Goal: Transaction & Acquisition: Purchase product/service

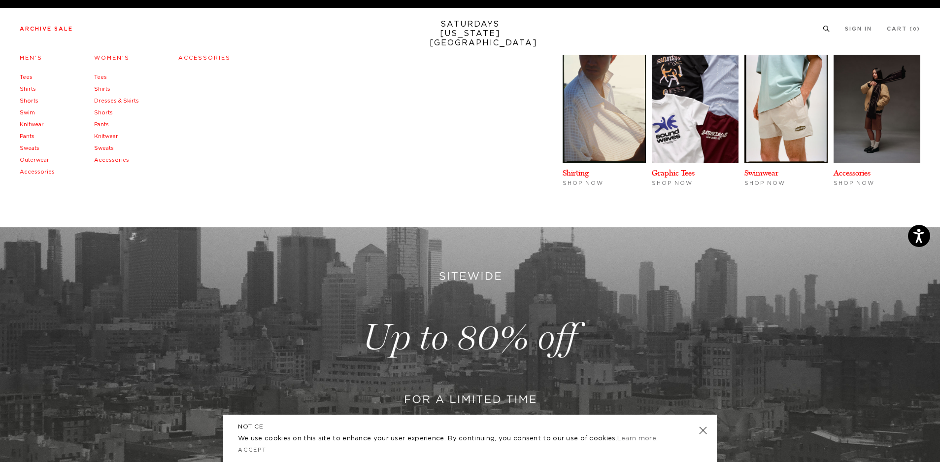
click at [31, 90] on link "Shirts" at bounding box center [28, 88] width 16 height 5
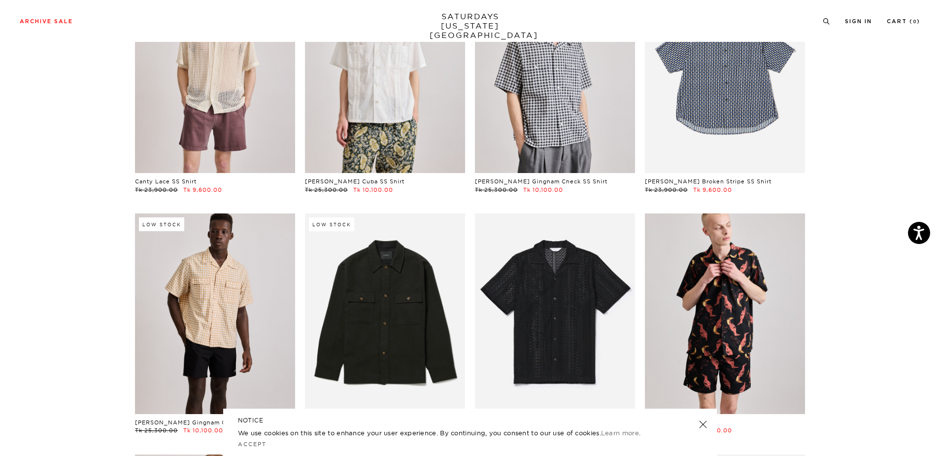
scroll to position [148, 0]
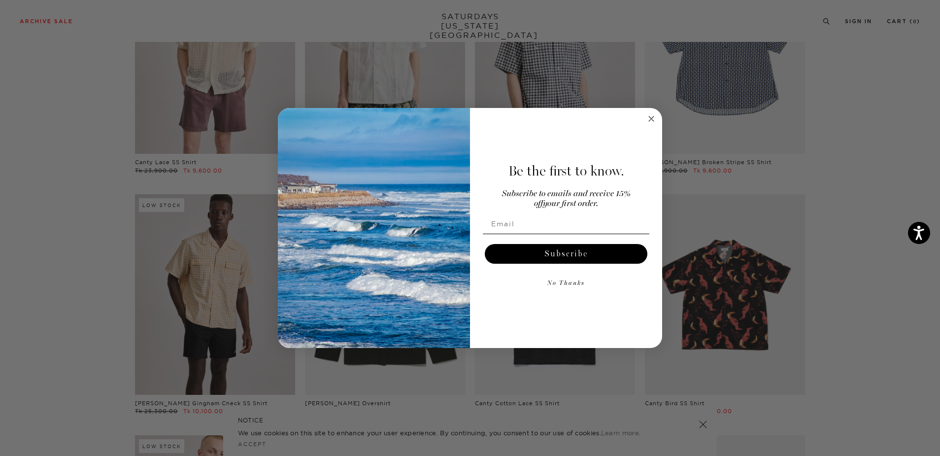
click at [651, 116] on circle "Close dialog" at bounding box center [651, 118] width 11 height 11
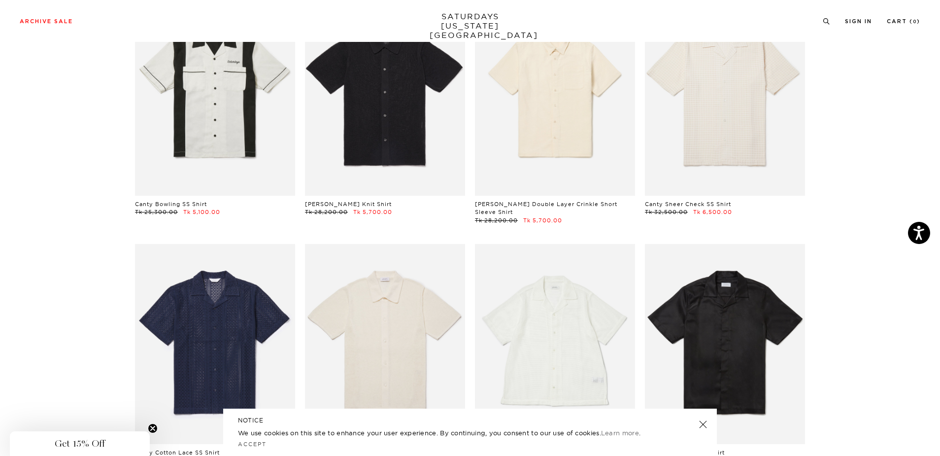
scroll to position [1313, 6]
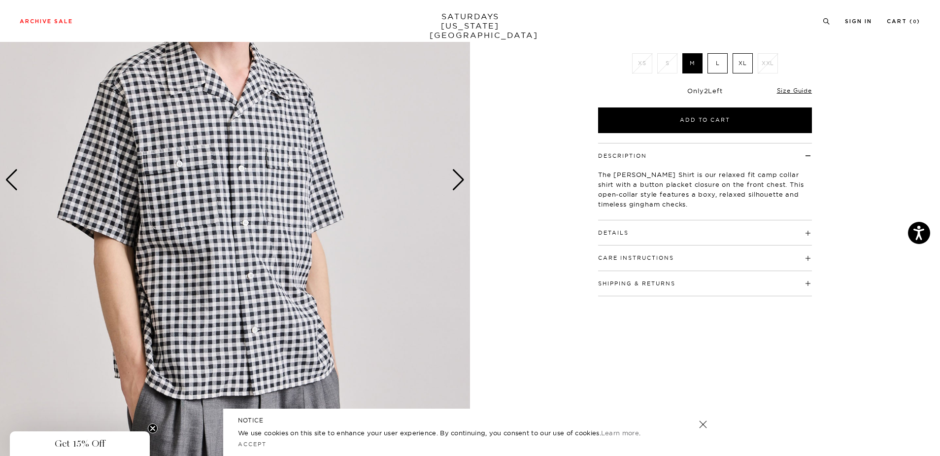
scroll to position [160, 2]
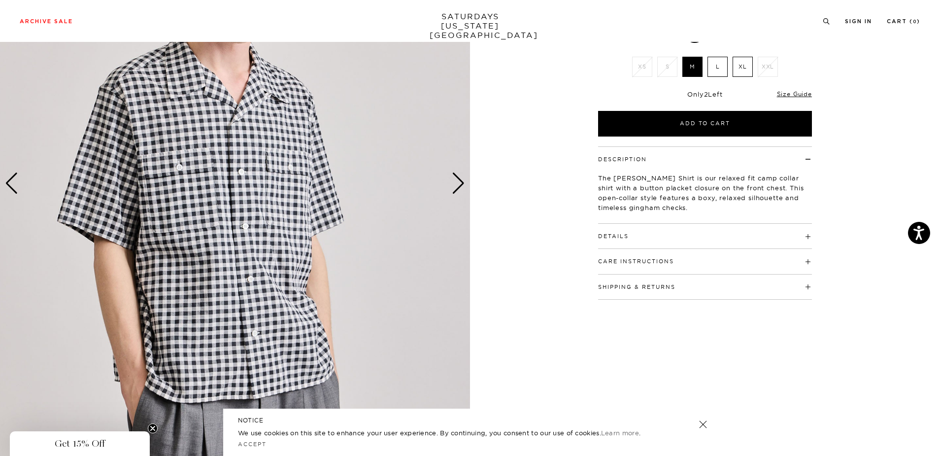
click at [461, 185] on div "Next slide" at bounding box center [458, 183] width 13 height 22
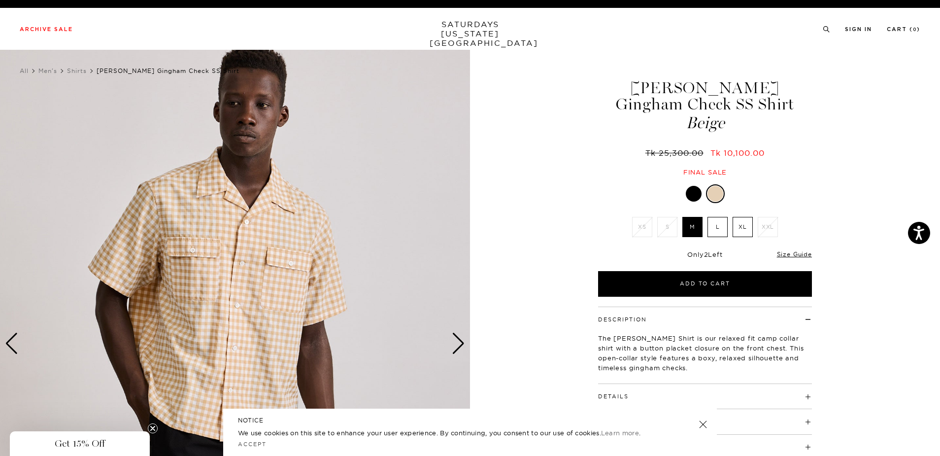
click at [456, 345] on div "Next slide" at bounding box center [458, 344] width 13 height 22
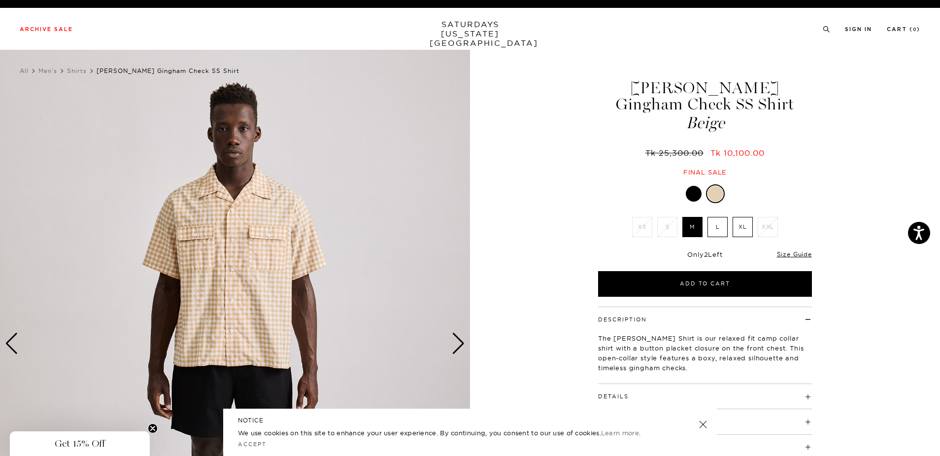
click at [456, 345] on div "Next slide" at bounding box center [458, 344] width 13 height 22
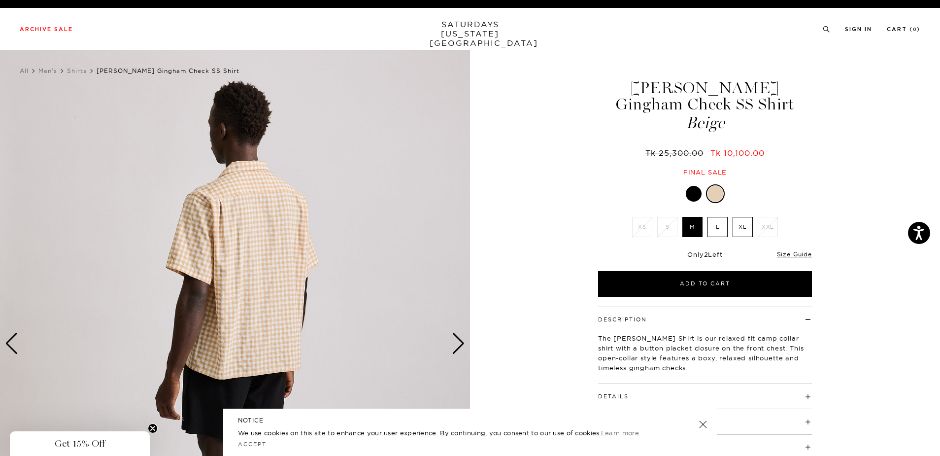
click at [456, 345] on div "Next slide" at bounding box center [458, 344] width 13 height 22
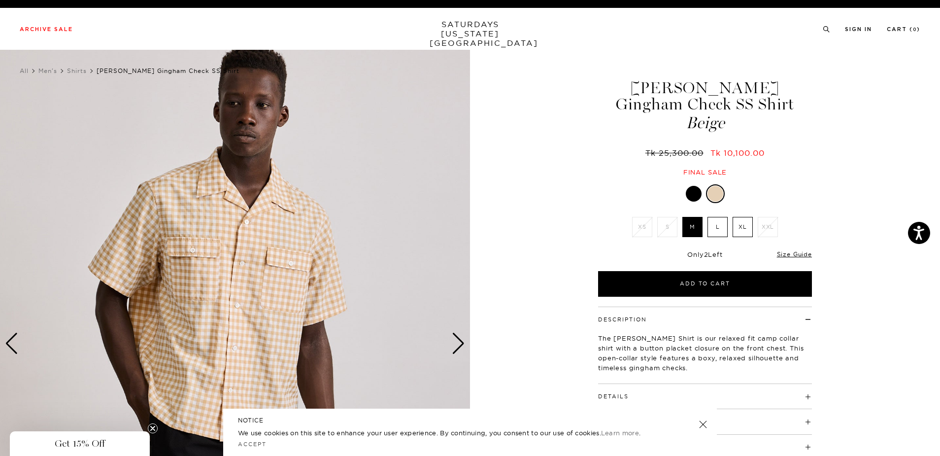
click at [456, 345] on div "Next slide" at bounding box center [458, 344] width 13 height 22
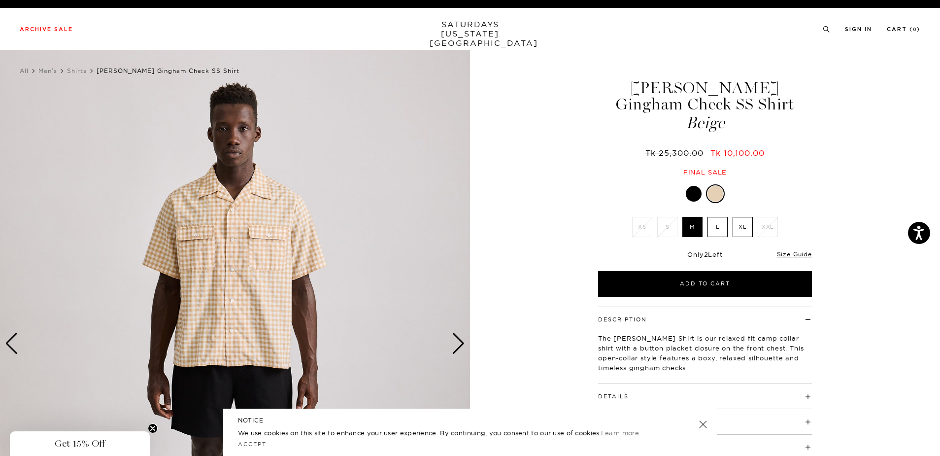
click at [456, 339] on div "Next slide" at bounding box center [458, 344] width 13 height 22
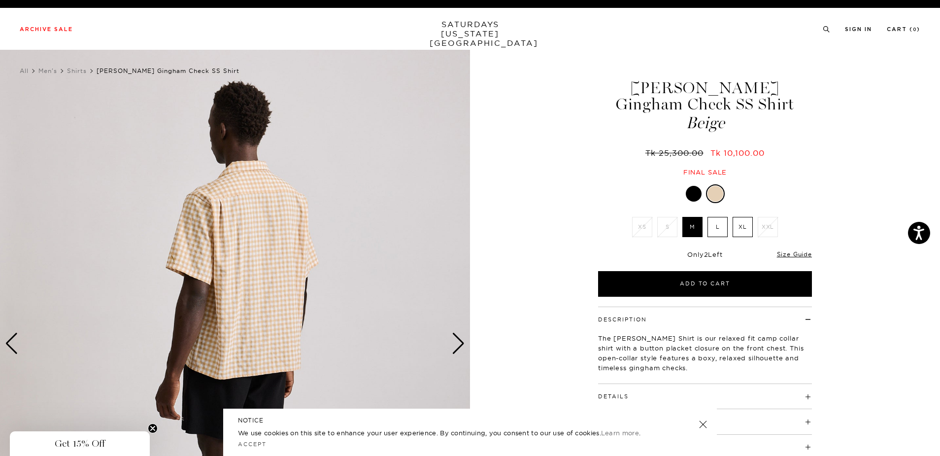
click at [456, 339] on div "Next slide" at bounding box center [458, 344] width 13 height 22
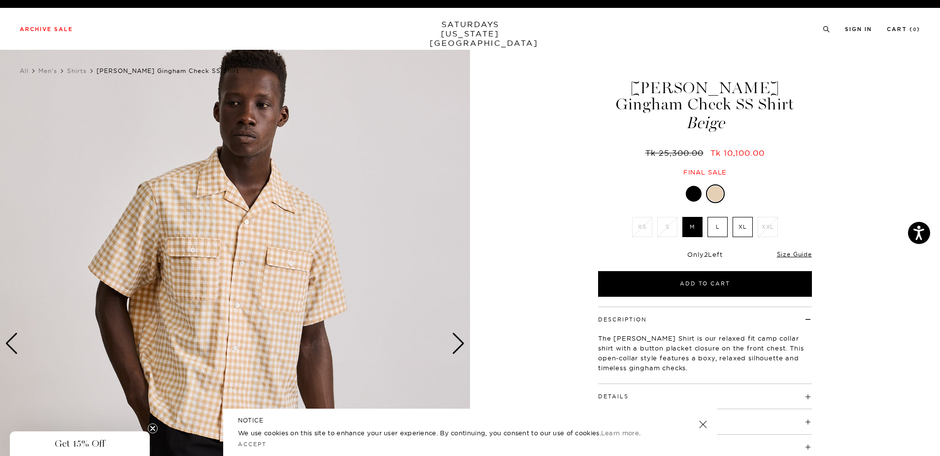
click at [457, 338] on div "Next slide" at bounding box center [458, 344] width 13 height 22
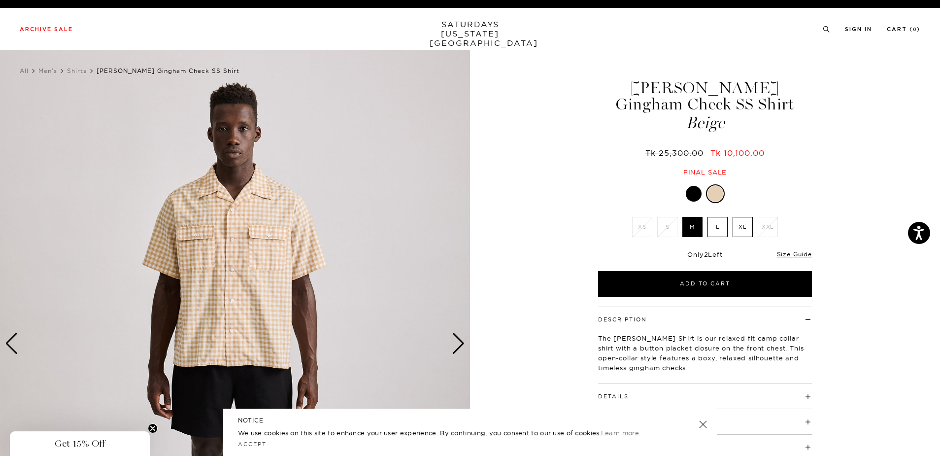
click at [457, 338] on div "Next slide" at bounding box center [458, 344] width 13 height 22
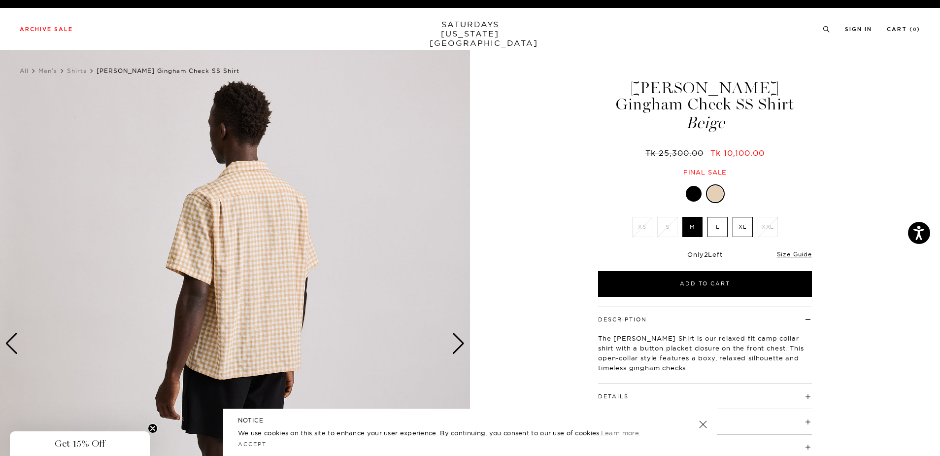
click at [457, 338] on div "Next slide" at bounding box center [458, 344] width 13 height 22
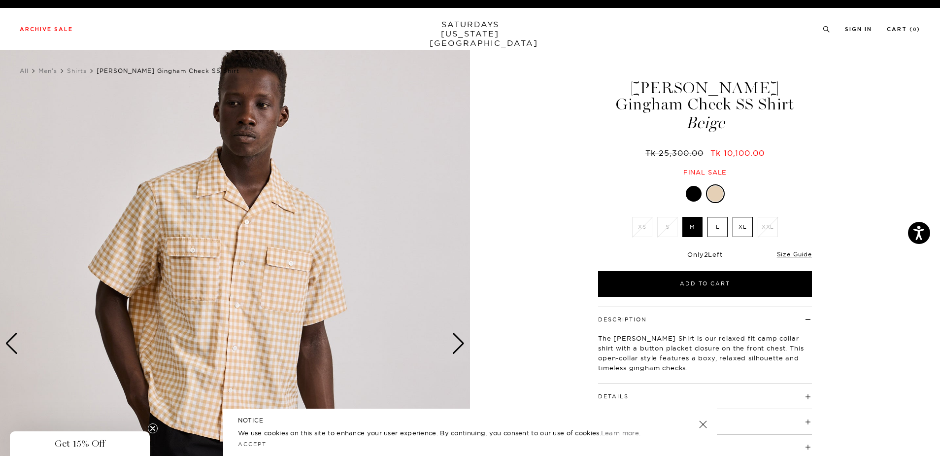
click at [457, 338] on div "Next slide" at bounding box center [458, 344] width 13 height 22
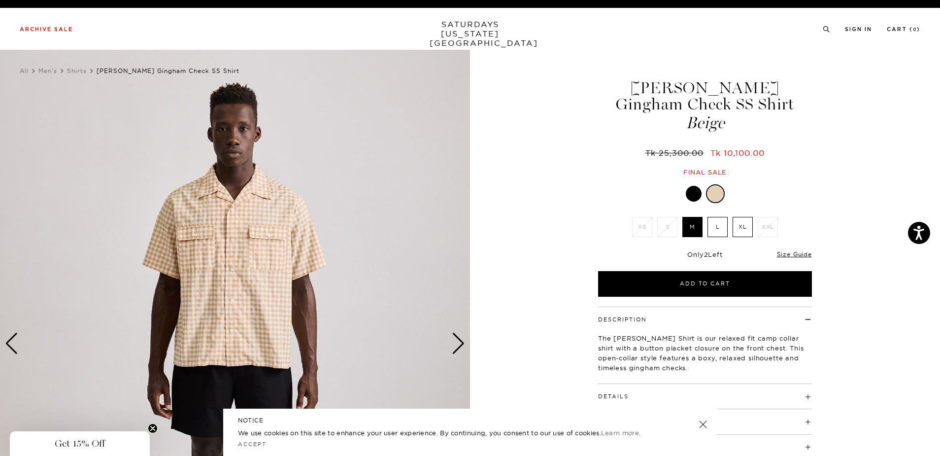
click at [457, 338] on div "Next slide" at bounding box center [458, 344] width 13 height 22
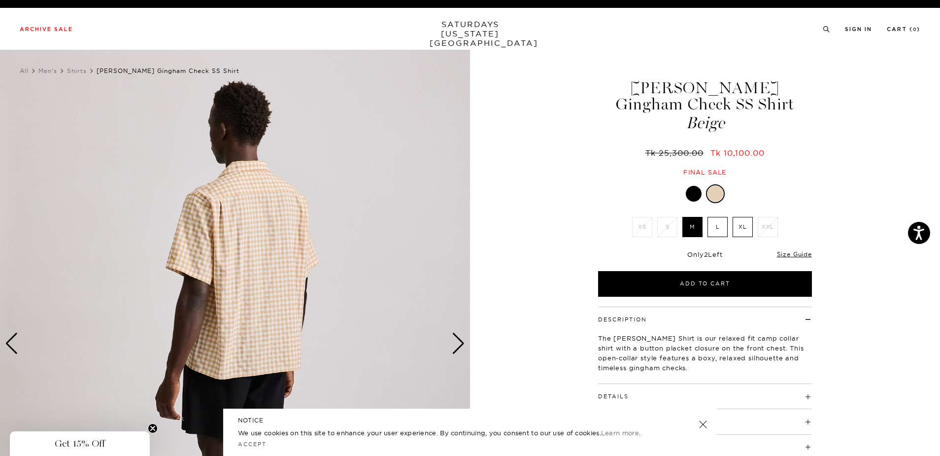
click at [457, 338] on div "Next slide" at bounding box center [458, 344] width 13 height 22
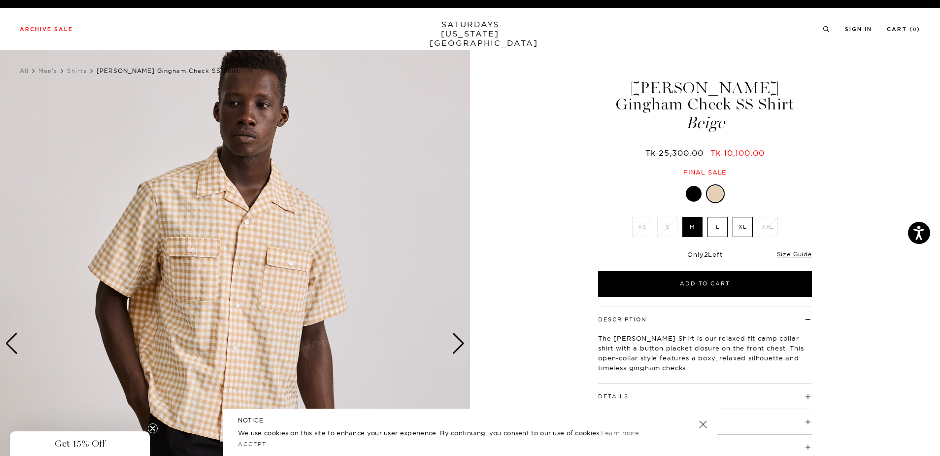
click at [457, 338] on div "Next slide" at bounding box center [458, 344] width 13 height 22
click at [458, 338] on div "Next slide" at bounding box center [458, 344] width 13 height 22
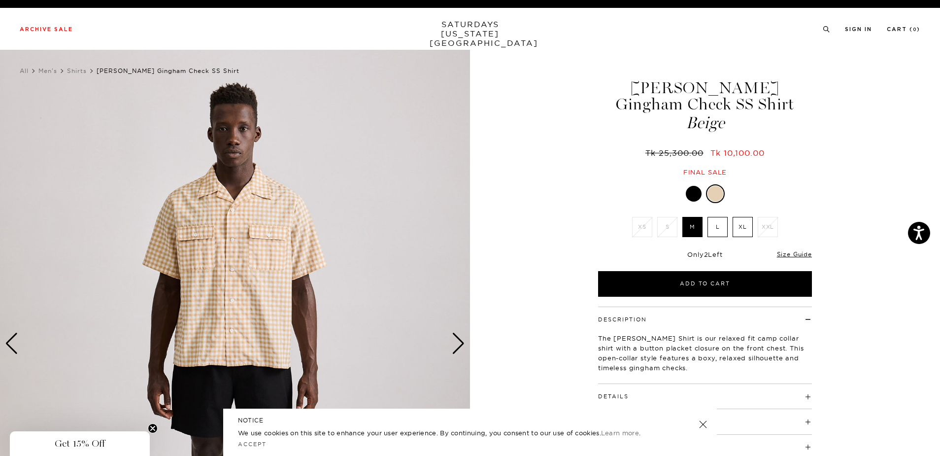
click at [459, 337] on div "Next slide" at bounding box center [458, 344] width 13 height 22
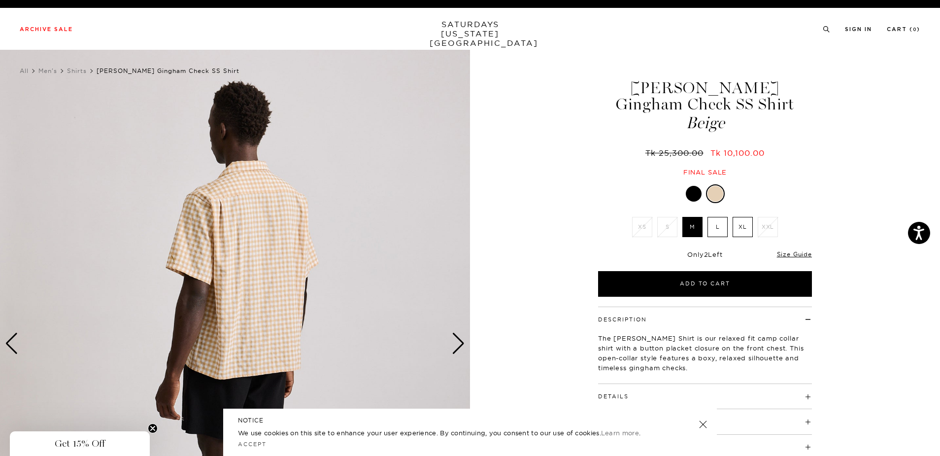
click at [459, 337] on div "Next slide" at bounding box center [458, 344] width 13 height 22
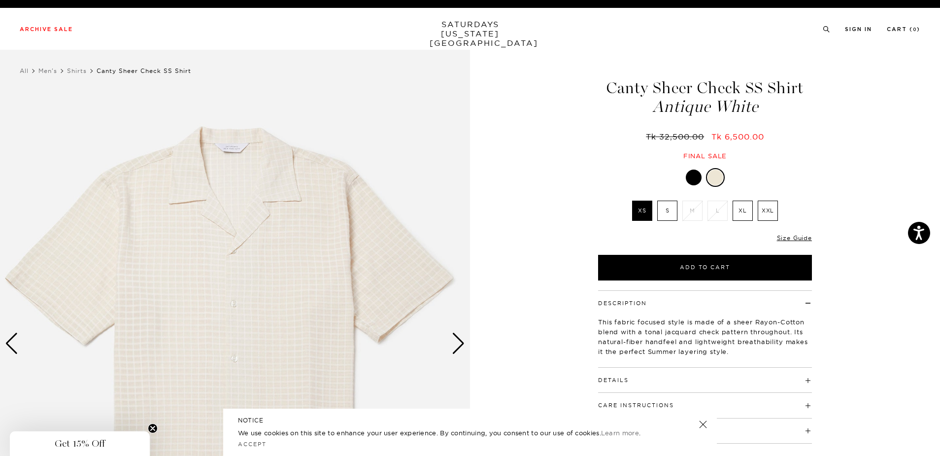
click at [459, 346] on div "Next slide" at bounding box center [458, 344] width 13 height 22
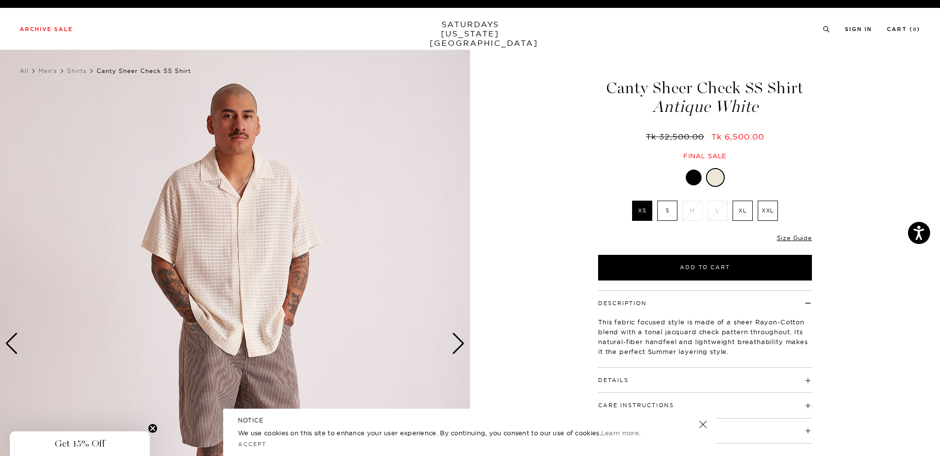
click at [459, 346] on div "Next slide" at bounding box center [458, 344] width 13 height 22
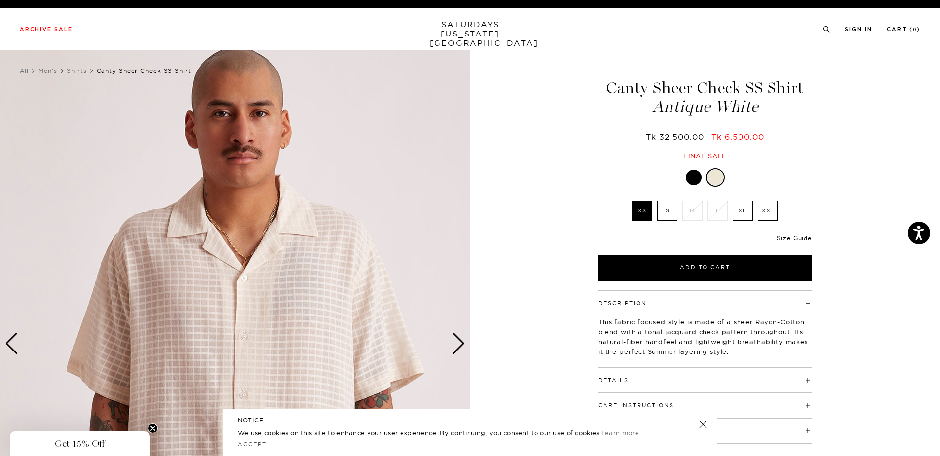
click at [459, 346] on div "Next slide" at bounding box center [458, 344] width 13 height 22
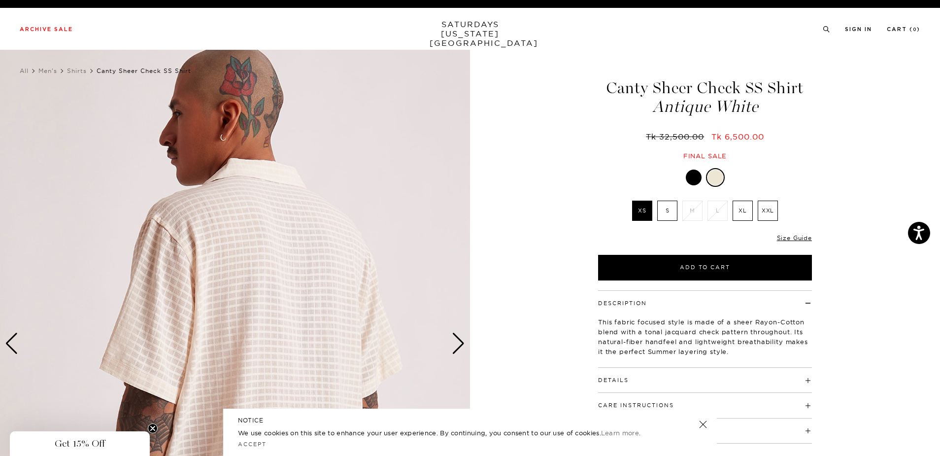
click at [459, 346] on div "Next slide" at bounding box center [458, 344] width 13 height 22
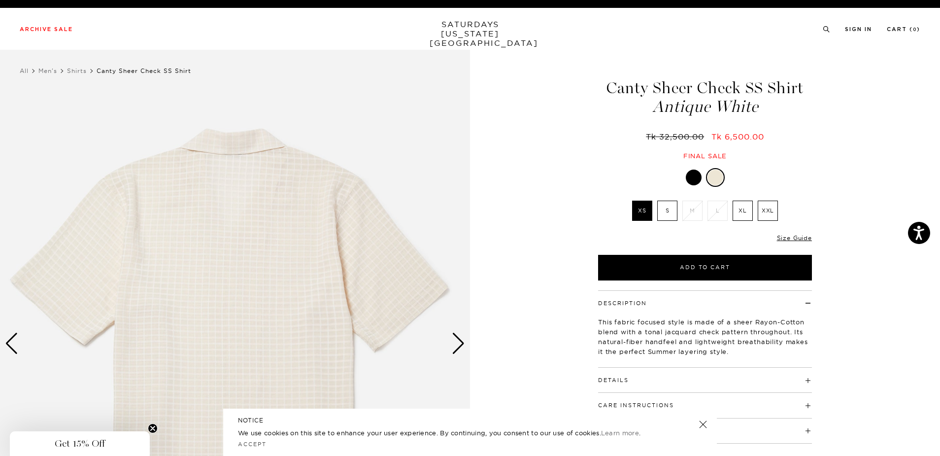
click at [459, 346] on div "Next slide" at bounding box center [458, 344] width 13 height 22
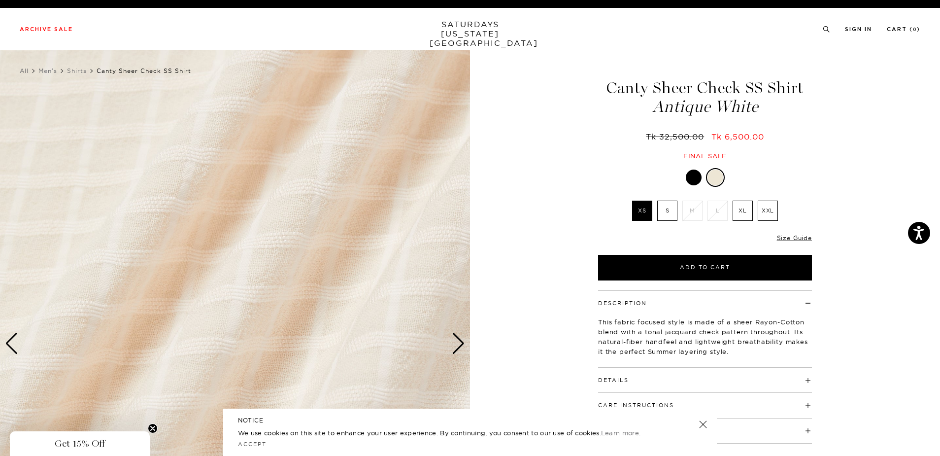
click at [459, 346] on div "Next slide" at bounding box center [458, 344] width 13 height 22
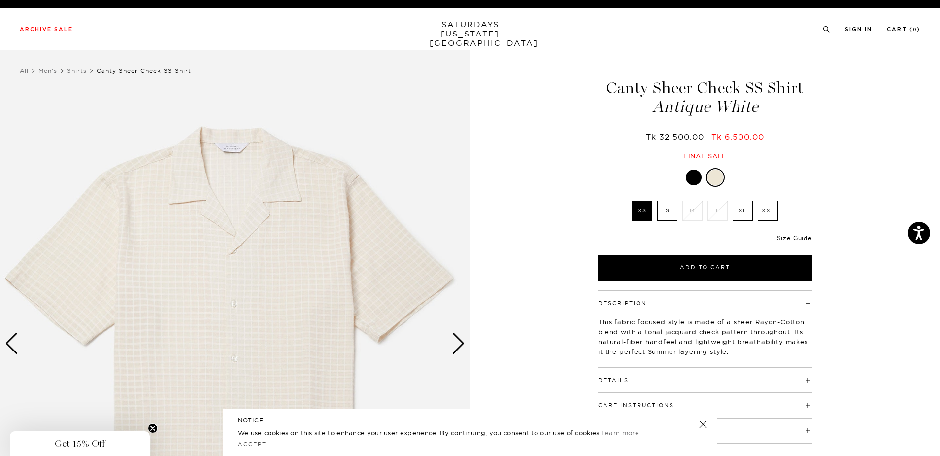
click at [459, 346] on div "Next slide" at bounding box center [458, 344] width 13 height 22
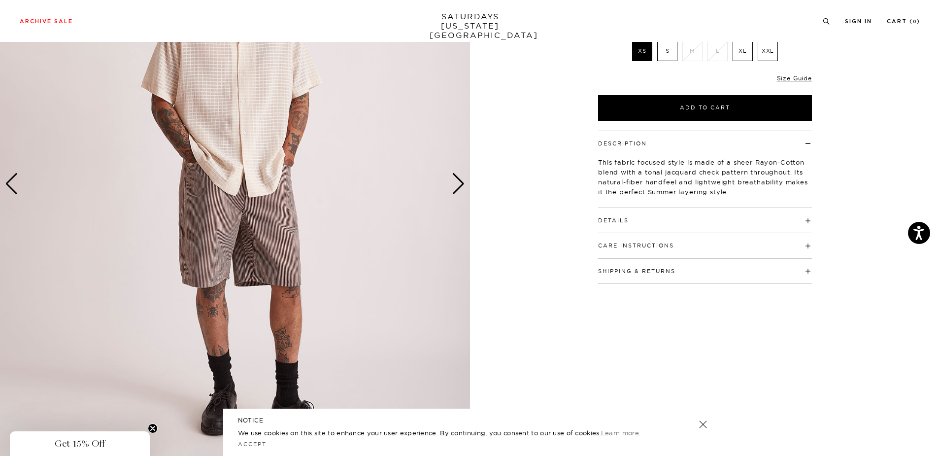
scroll to position [116, 0]
